Goal: Communication & Community: Answer question/provide support

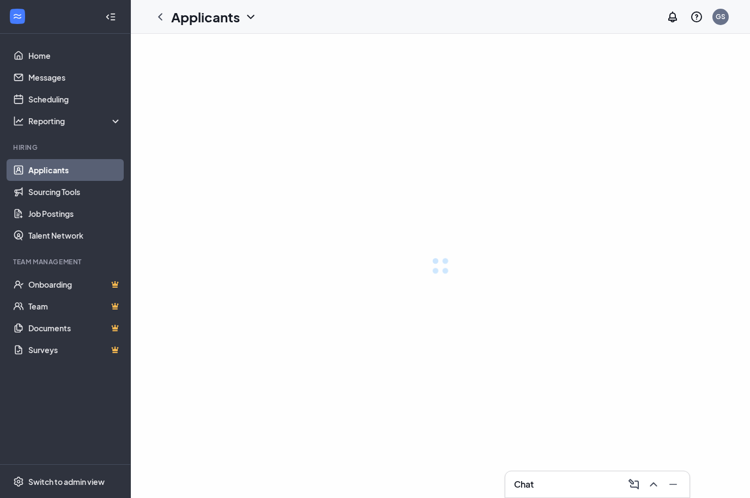
scroll to position [38, 0]
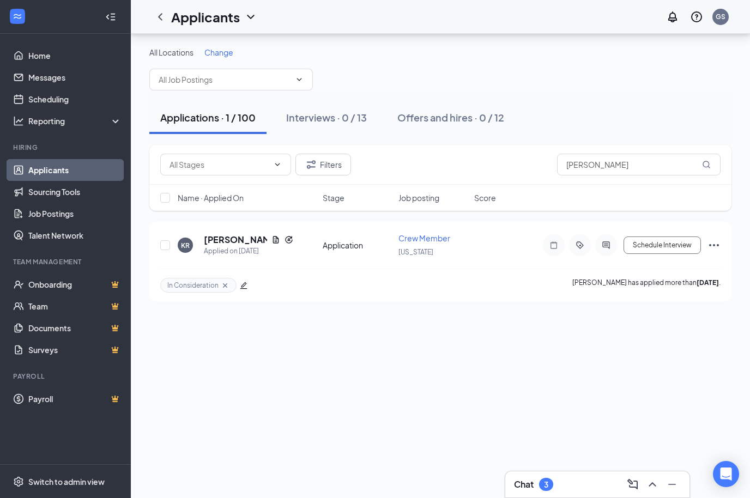
click at [68, 159] on link "Applicants" at bounding box center [74, 170] width 93 height 22
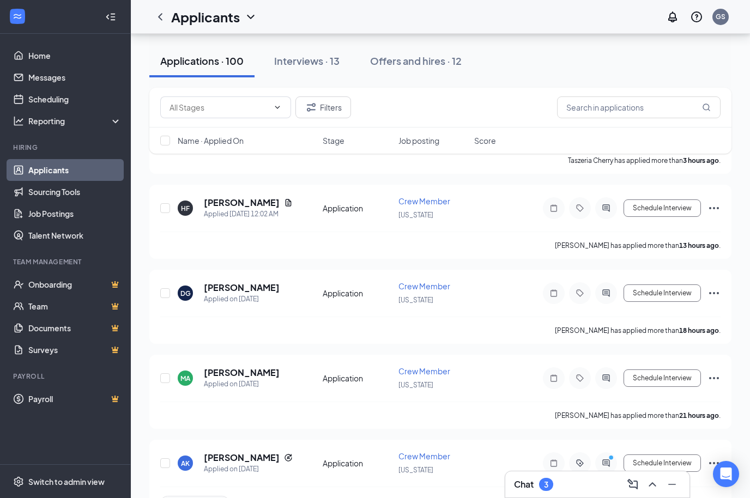
scroll to position [122, 0]
click at [233, 375] on h5 "[PERSON_NAME]" at bounding box center [242, 373] width 76 height 12
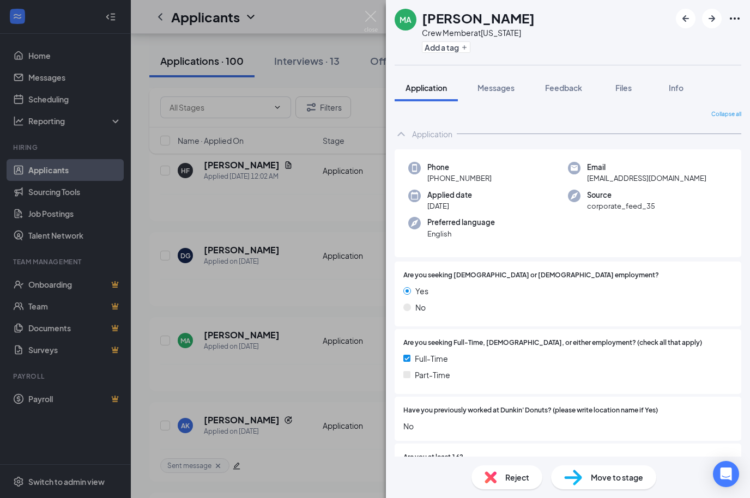
click at [470, 41] on button "Add a tag" at bounding box center [446, 46] width 48 height 11
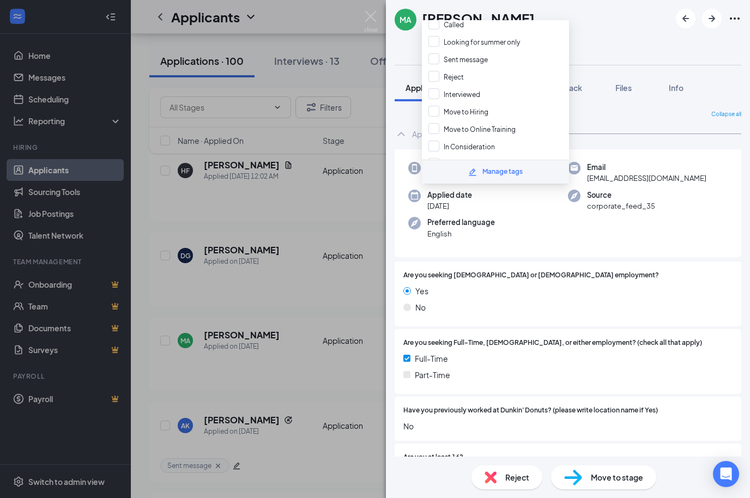
scroll to position [53, 0]
click at [436, 139] on input "In Consideration" at bounding box center [461, 145] width 66 height 12
checkbox input "true"
click at [678, 285] on div "Yes" at bounding box center [567, 291] width 329 height 12
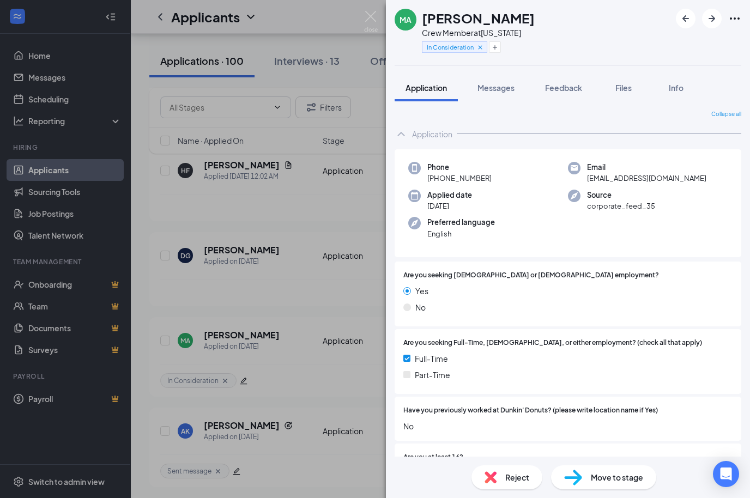
click at [336, 386] on div "MA [PERSON_NAME] Crew Member at [US_STATE] In Consideration Application Message…" at bounding box center [375, 249] width 750 height 498
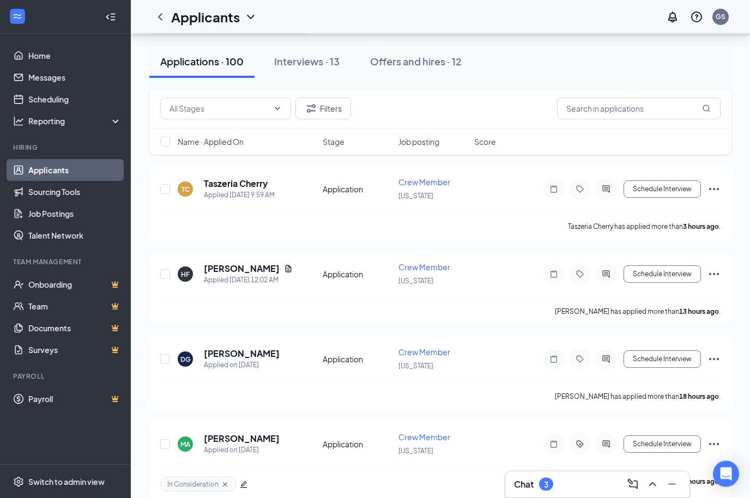
scroll to position [56, 0]
click at [253, 349] on h5 "[PERSON_NAME]" at bounding box center [242, 354] width 76 height 12
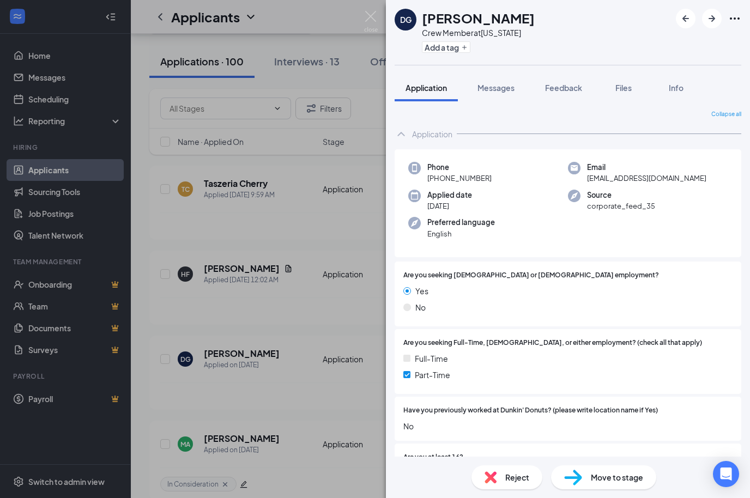
click at [467, 44] on icon "Plus" at bounding box center [464, 47] width 7 height 7
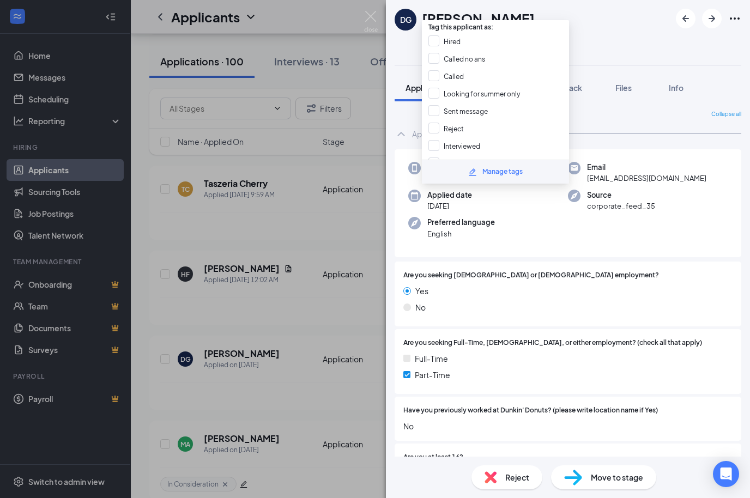
click at [436, 123] on input "Reject" at bounding box center [445, 129] width 35 height 12
checkbox input "true"
click at [660, 205] on div "Phone [PHONE_NUMBER] Email [EMAIL_ADDRESS][DOMAIN_NAME] Applied date [DATE] Sou…" at bounding box center [567, 203] width 347 height 108
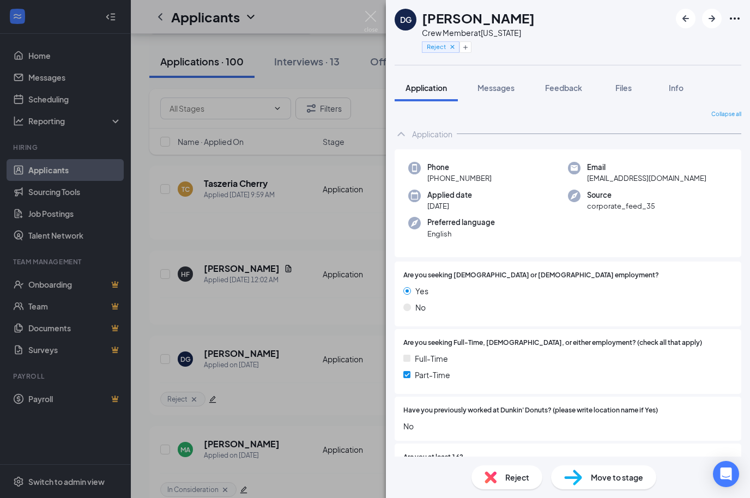
click at [354, 357] on div "DG [PERSON_NAME] Crew Member at [US_STATE] Reject Application Messages Feedback…" at bounding box center [375, 249] width 750 height 498
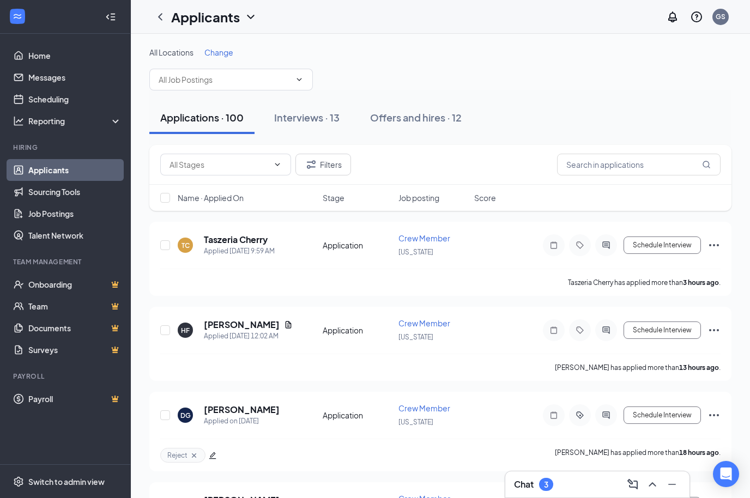
click at [251, 328] on h5 "[PERSON_NAME]" at bounding box center [242, 325] width 76 height 12
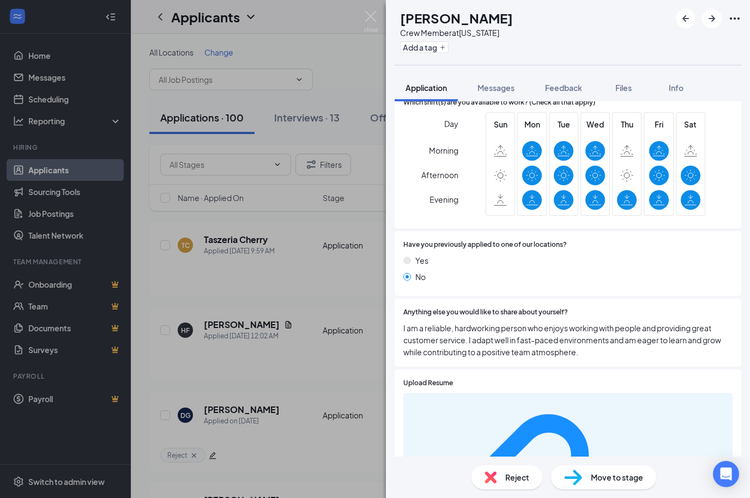
scroll to position [558, 0]
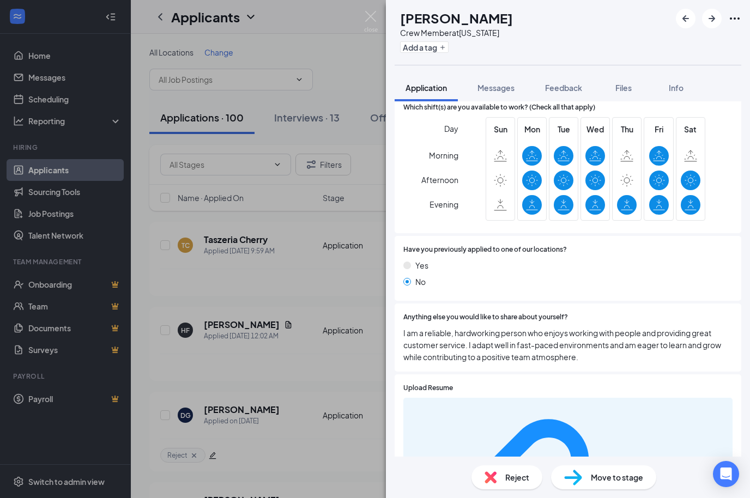
click at [448, 46] on button "Add a tag" at bounding box center [424, 46] width 48 height 11
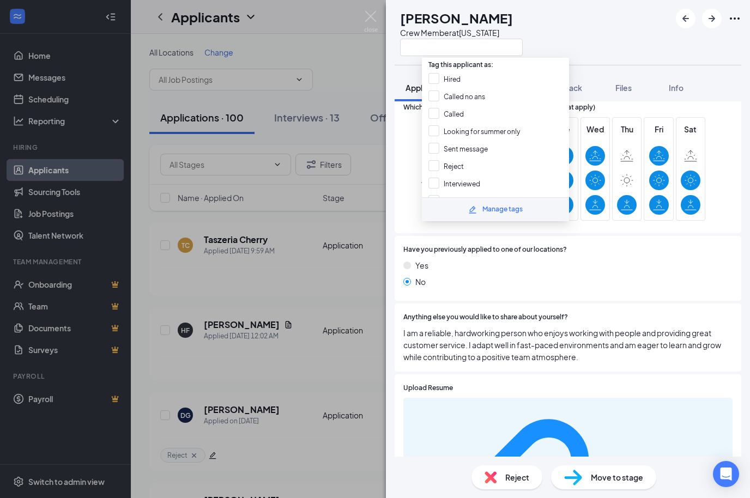
click at [436, 160] on input "Reject" at bounding box center [445, 166] width 35 height 12
checkbox input "true"
click at [622, 276] on div "No" at bounding box center [567, 282] width 329 height 12
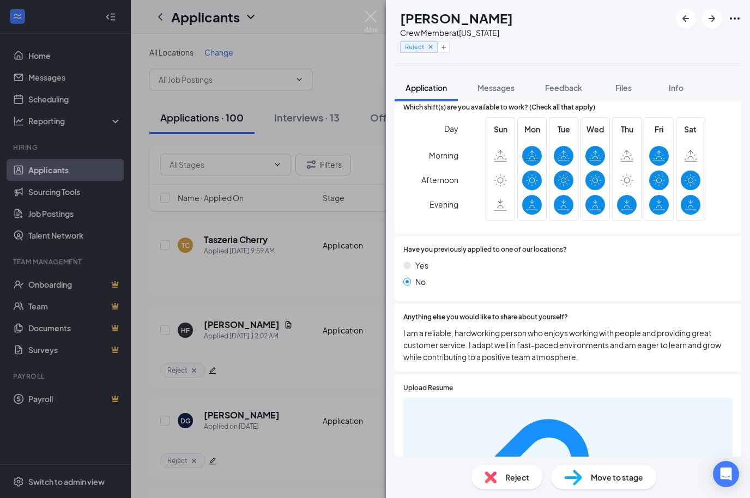
click at [328, 292] on div "[PERSON_NAME] Crew Member at [US_STATE] Reject Application Messages Feedback Fi…" at bounding box center [375, 249] width 750 height 498
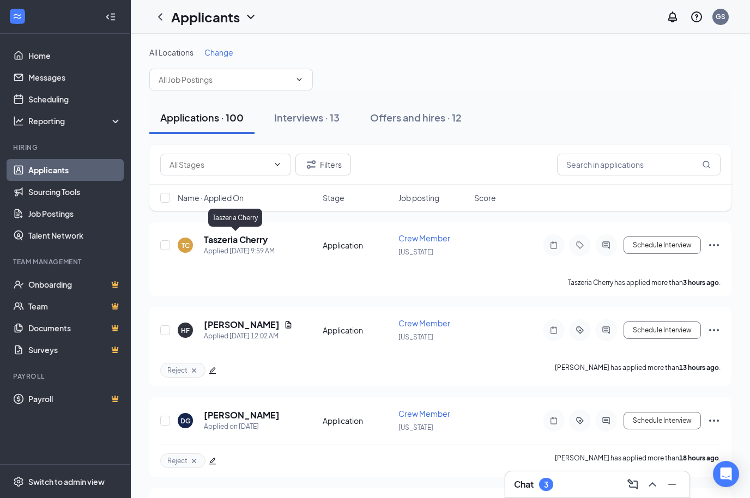
click at [258, 237] on h5 "Taszeria Cherry" at bounding box center [236, 240] width 64 height 12
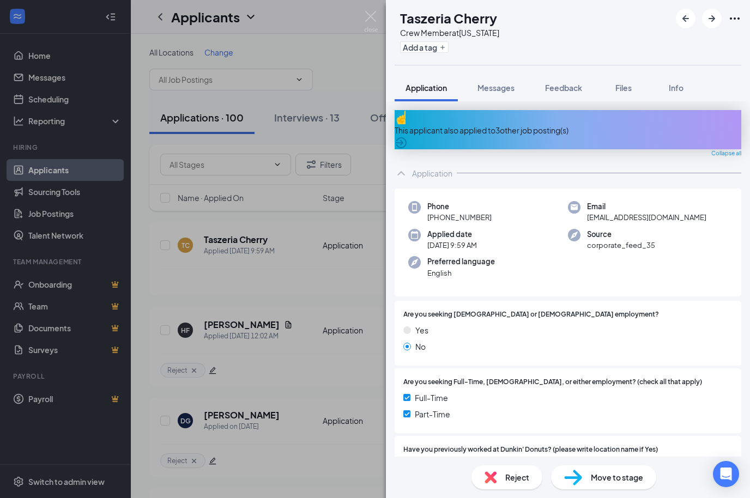
click at [54, 100] on div "TC Taszeria Cherry Crew Member at [US_STATE] Add a tag Application Messages Fee…" at bounding box center [375, 249] width 750 height 498
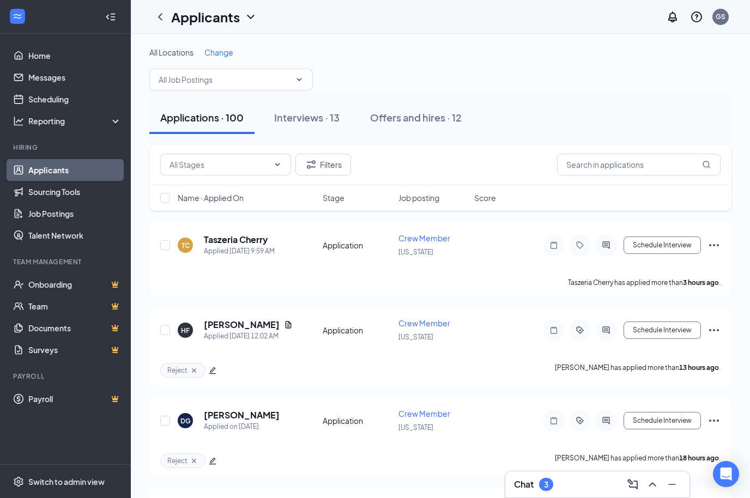
click at [61, 101] on link "Scheduling" at bounding box center [74, 99] width 93 height 22
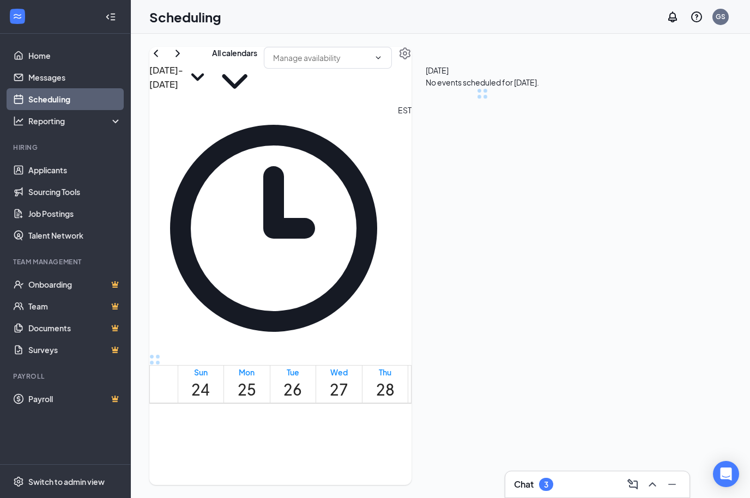
scroll to position [536, 0]
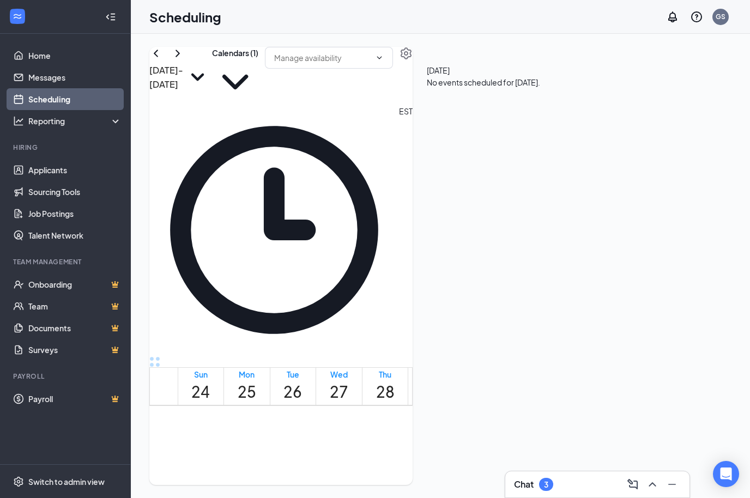
click at [348, 380] on h1 "27" at bounding box center [339, 392] width 19 height 24
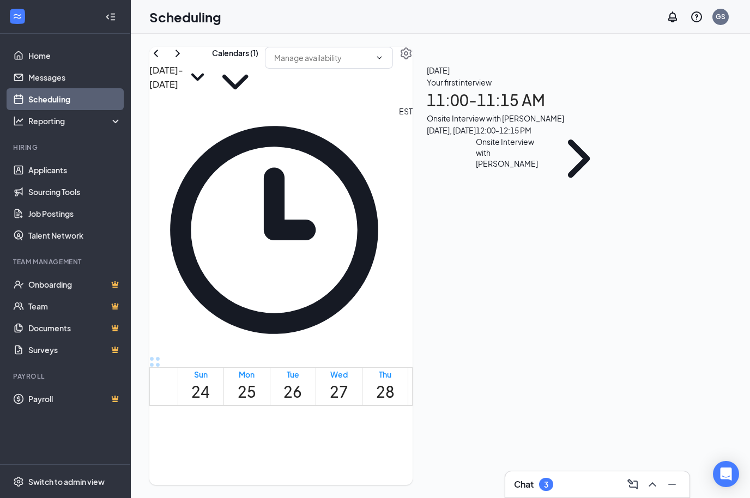
click at [58, 77] on link "Messages" at bounding box center [74, 77] width 93 height 22
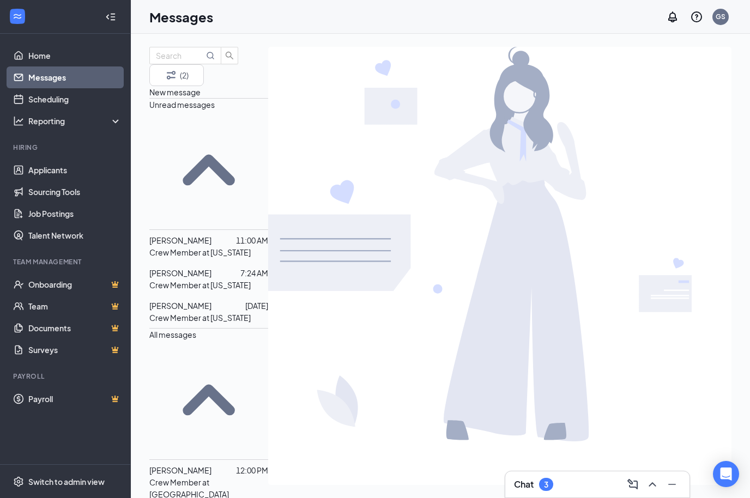
click at [227, 246] on p "Crew Member at [US_STATE]" at bounding box center [199, 252] width 101 height 12
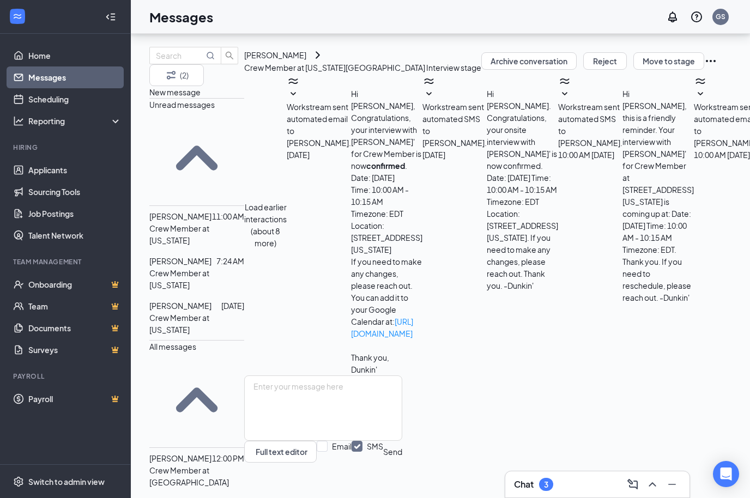
scroll to position [233, 0]
click at [230, 267] on p "Crew Member at [US_STATE]" at bounding box center [196, 279] width 95 height 24
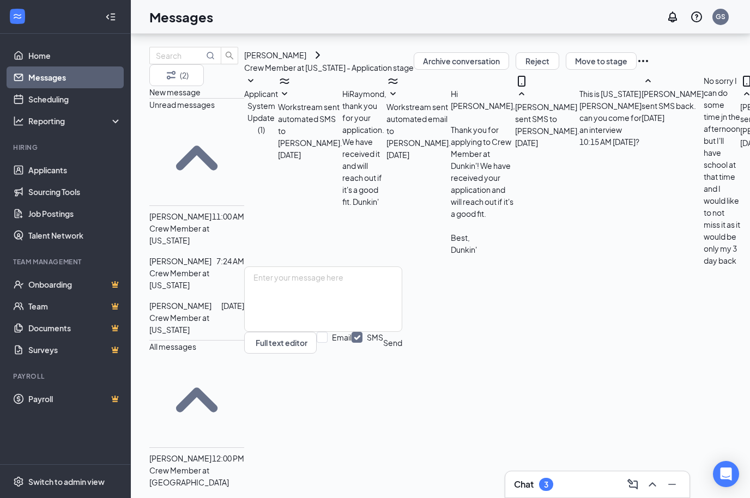
scroll to position [233, 0]
click at [210, 312] on p "Crew Member at [US_STATE]" at bounding box center [196, 324] width 95 height 24
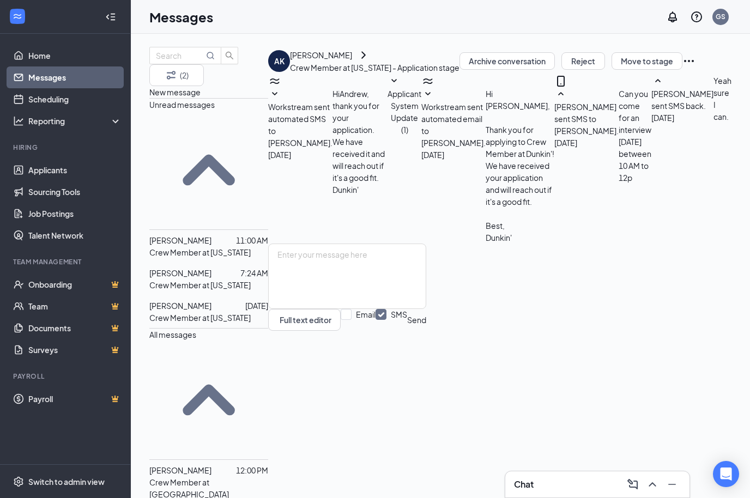
click at [352, 61] on div "[PERSON_NAME]" at bounding box center [321, 55] width 62 height 12
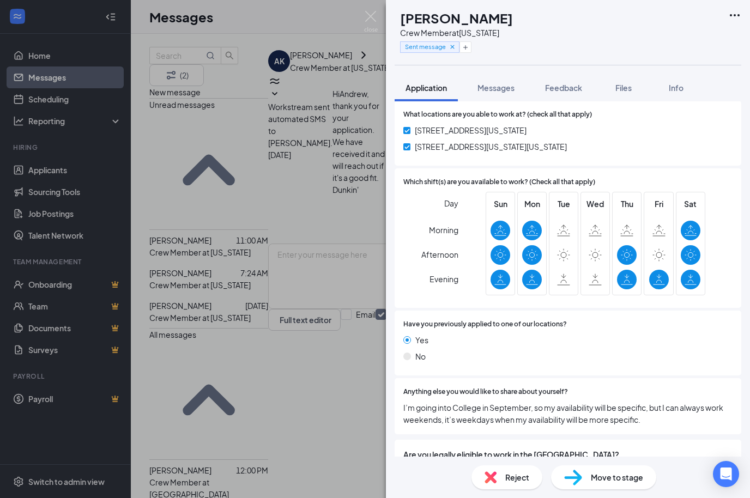
scroll to position [518, 0]
click at [496, 83] on span "Messages" at bounding box center [495, 88] width 37 height 10
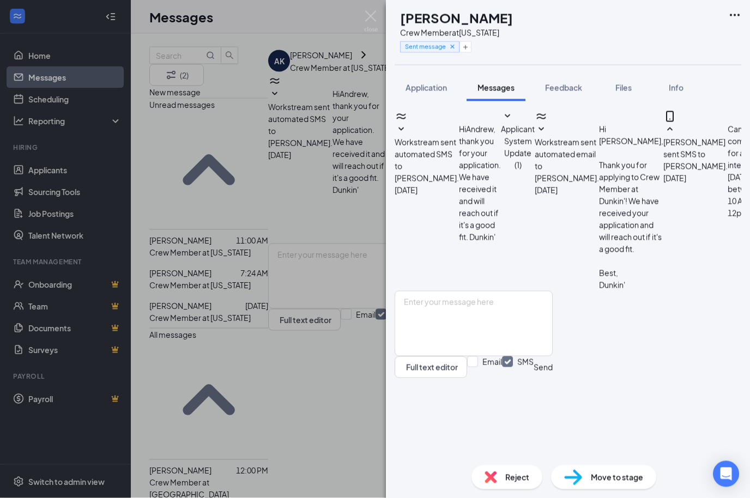
scroll to position [2, 0]
click at [471, 356] on textarea at bounding box center [473, 323] width 158 height 65
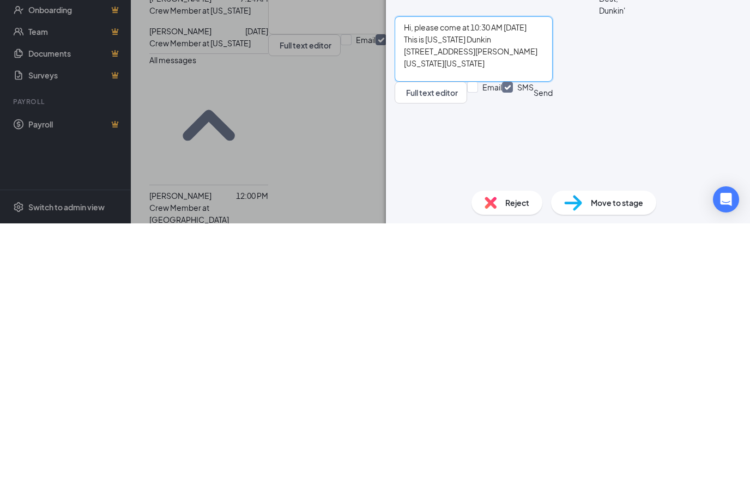
type textarea "Hi, please come at 10:30 AM [DATE] This is [US_STATE] Dunkin [STREET_ADDRESS][P…"
click at [552, 356] on button "Send" at bounding box center [542, 367] width 19 height 22
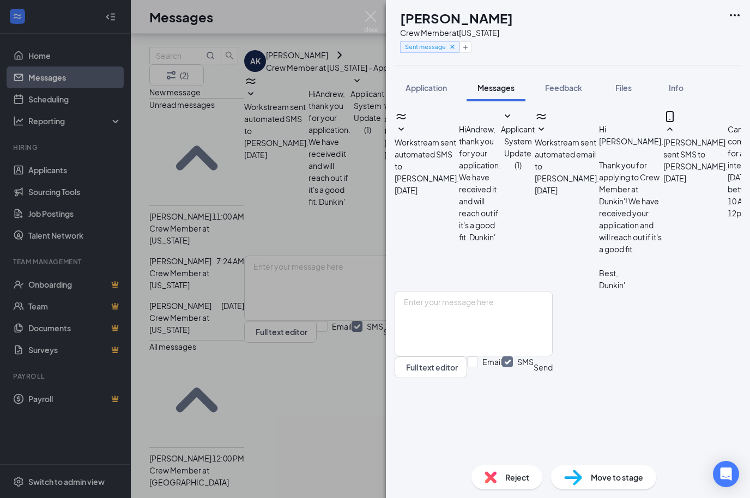
scroll to position [32, 0]
